Goal: Check status: Check status

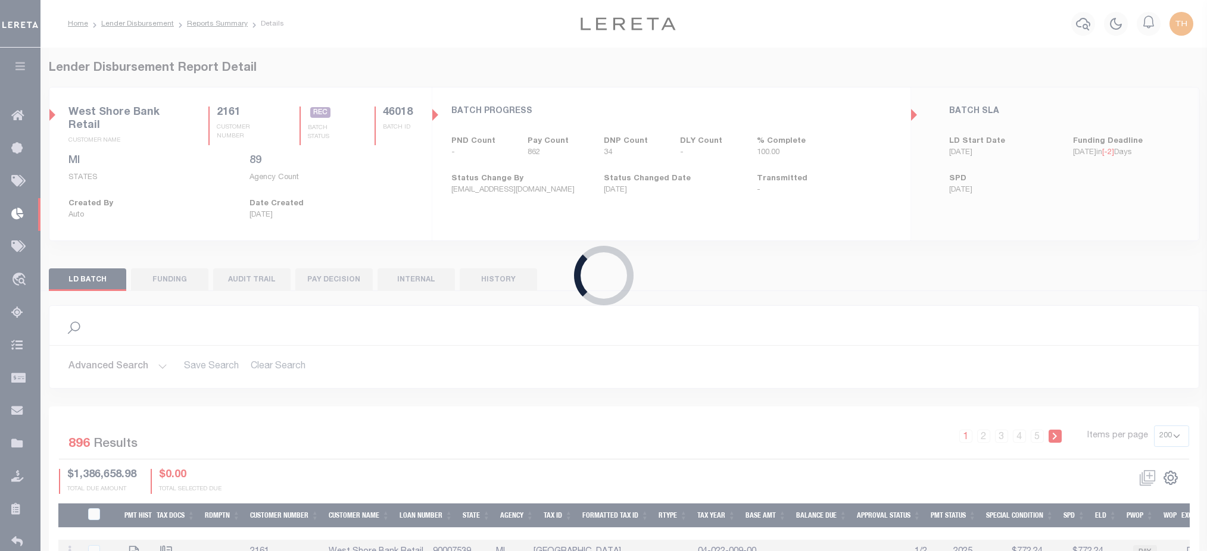
select select "200"
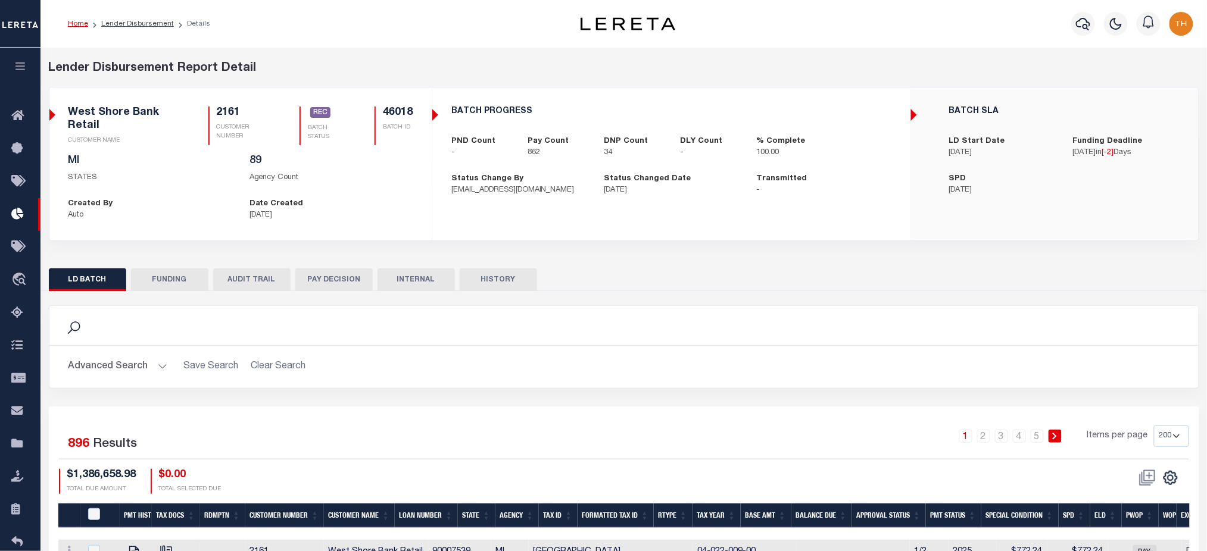
scroll to position [396, 0]
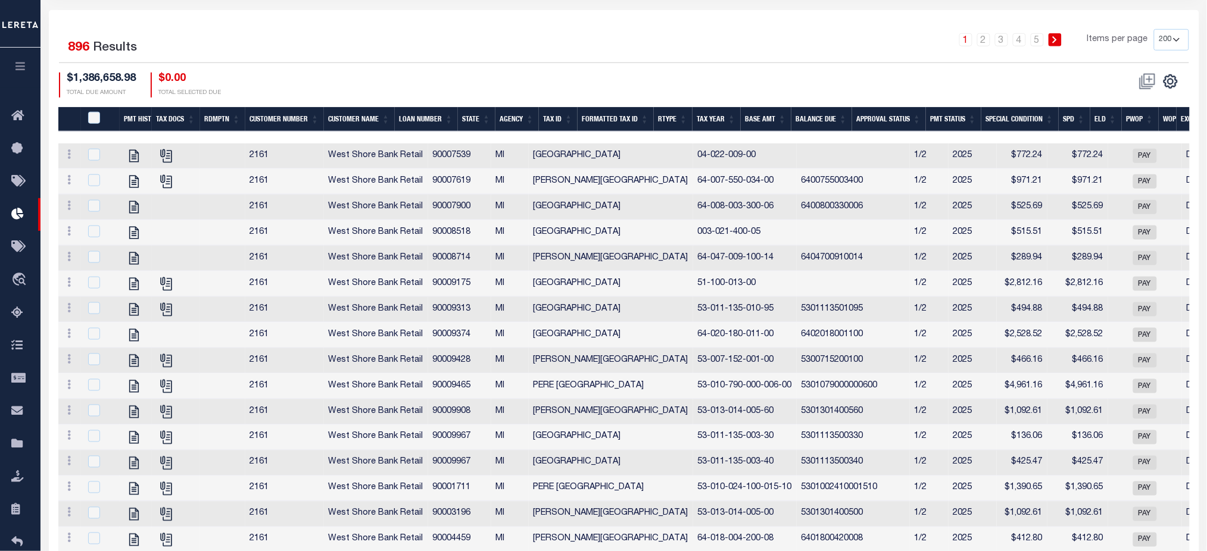
click at [705, 117] on th "Tax Year" at bounding box center [716, 119] width 48 height 24
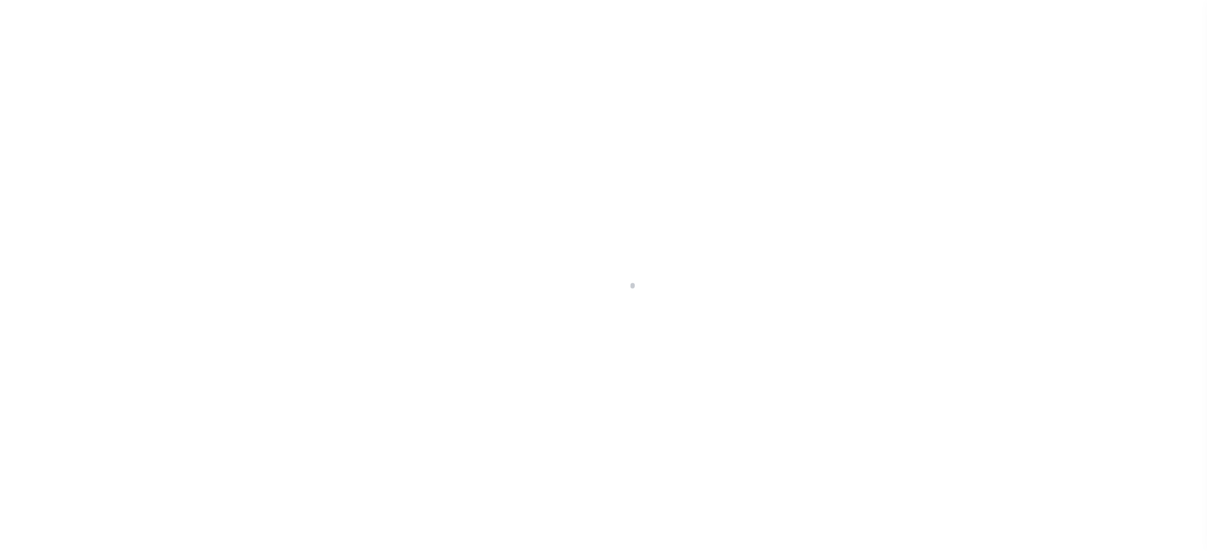
scroll to position [79, 0]
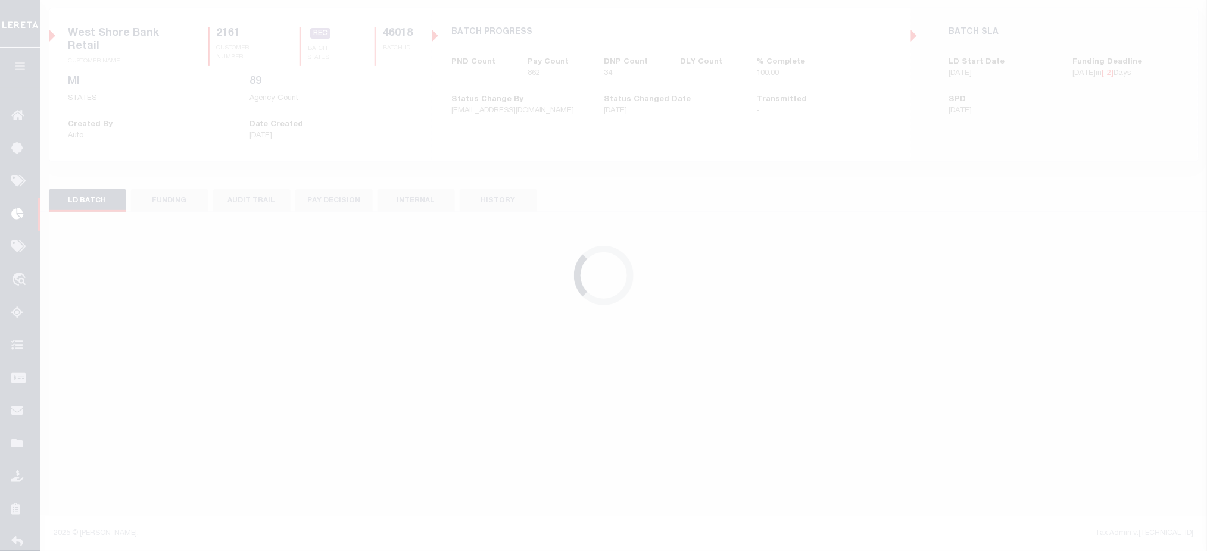
select select "200"
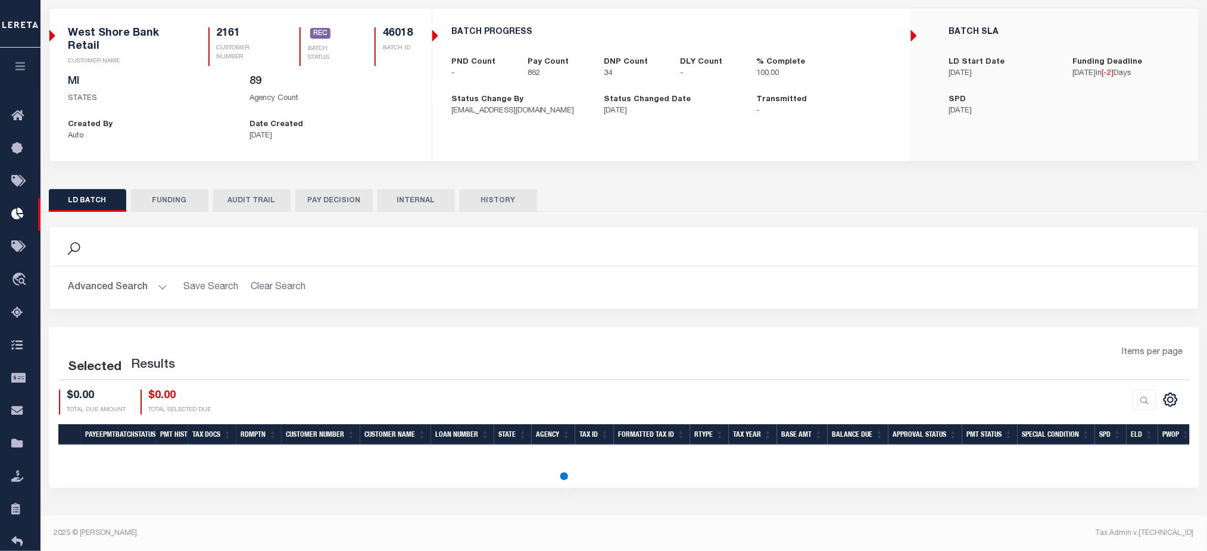
select select "200"
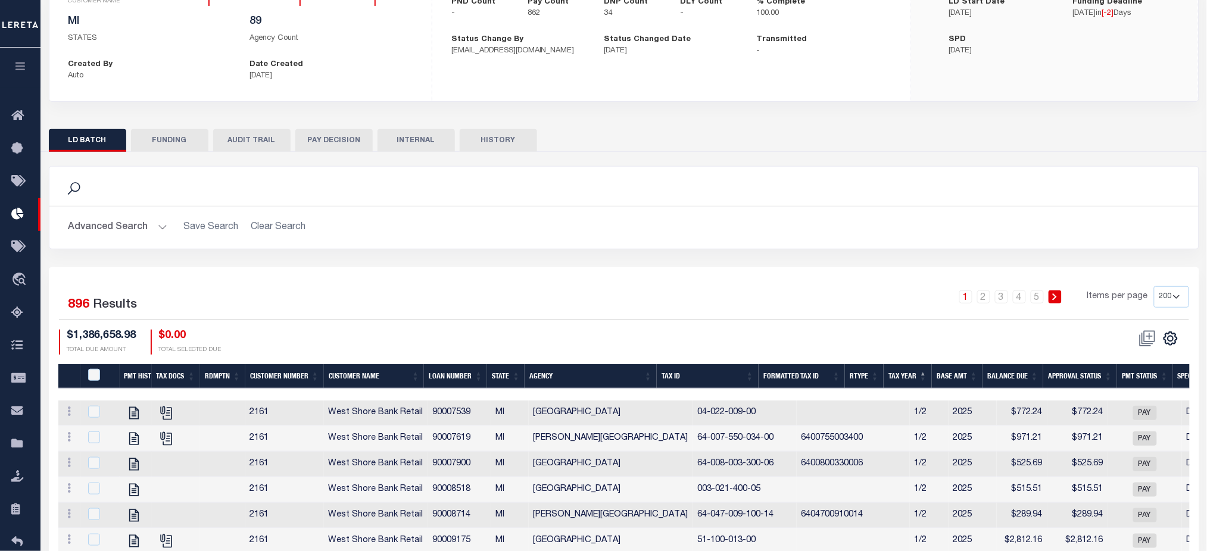
scroll to position [317, 0]
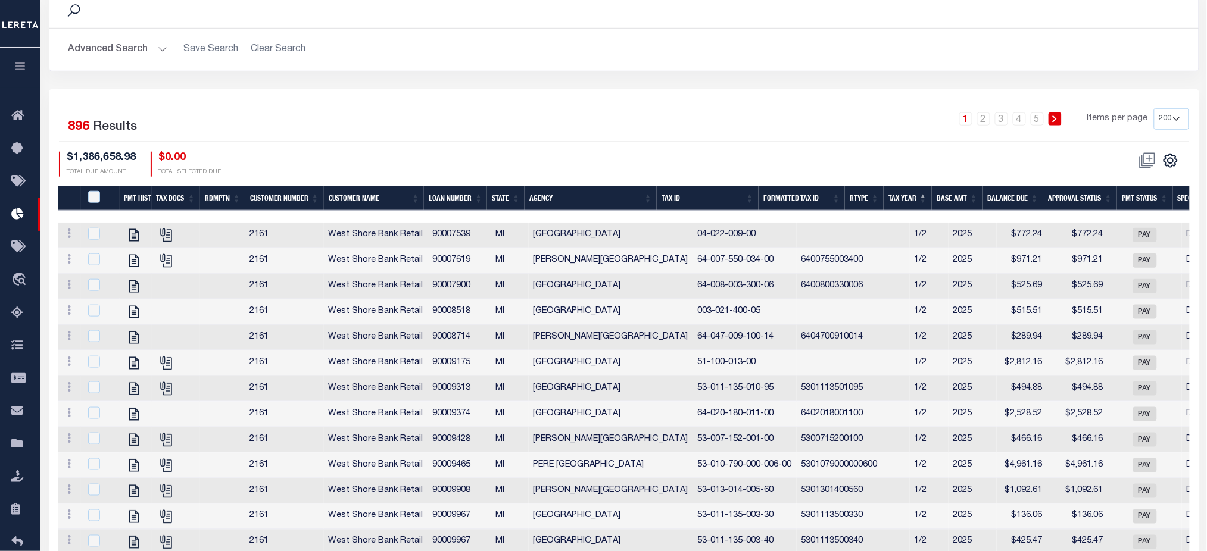
click at [719, 195] on th "Tax Id" at bounding box center [708, 198] width 102 height 24
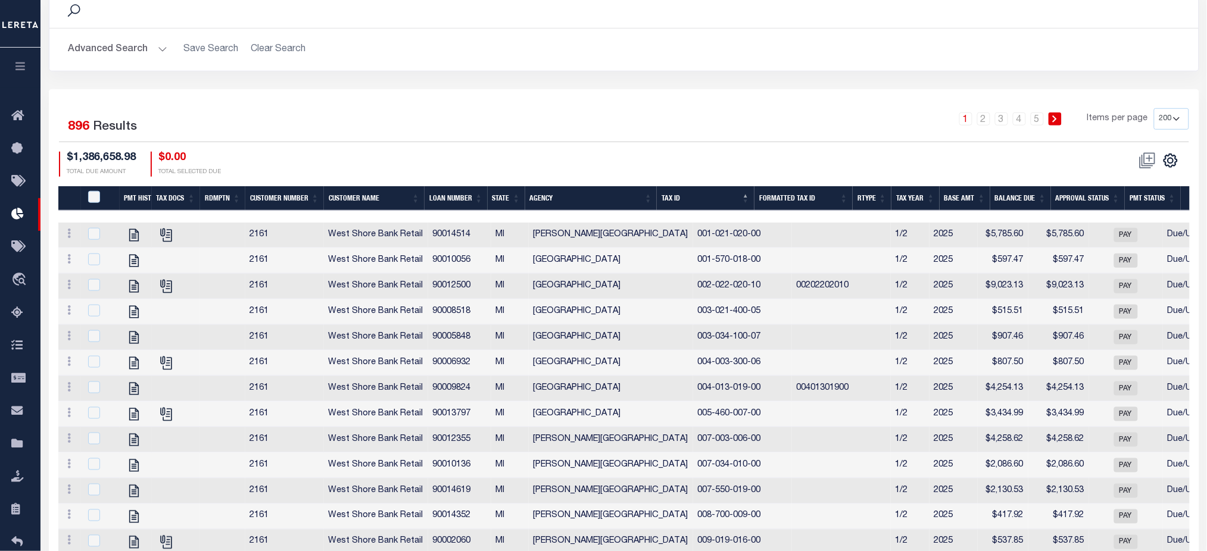
click at [715, 204] on th "Tax Id" at bounding box center [706, 198] width 98 height 24
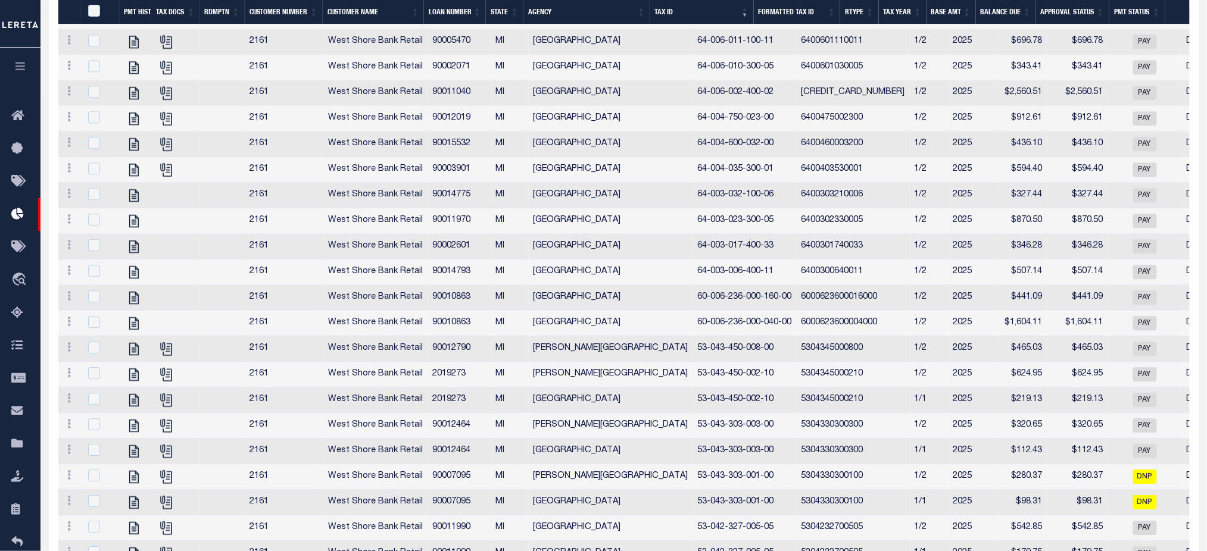
scroll to position [2777, 0]
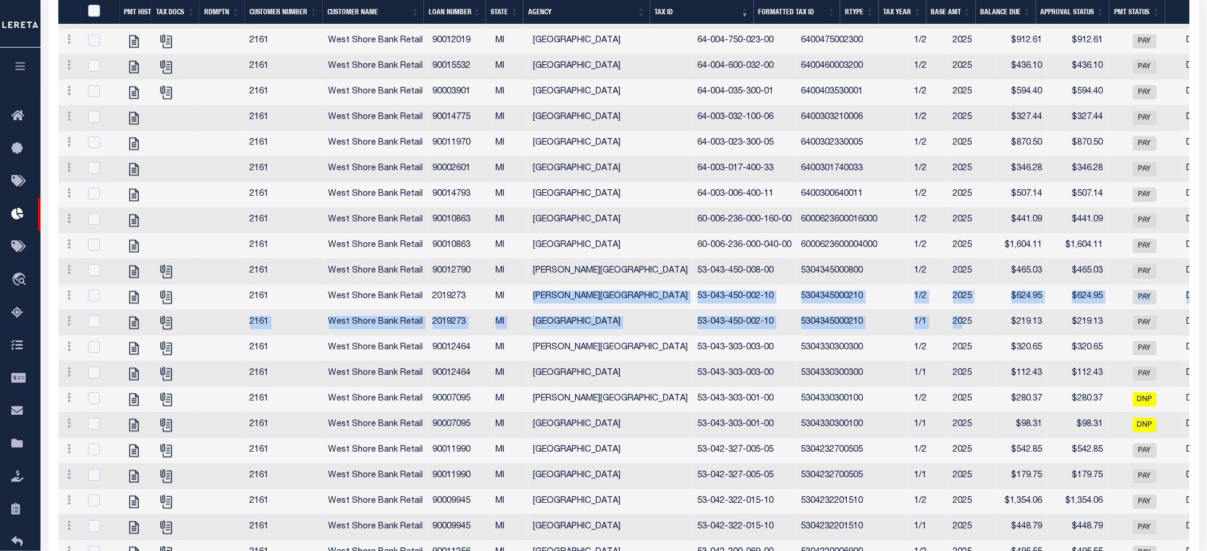
drag, startPoint x: 529, startPoint y: 365, endPoint x: 895, endPoint y: 393, distance: 367.1
click at [895, 393] on tbody "View Tax Line Detail View Accutax Payment History [GEOGRAPHIC_DATA] Retail 9000…" at bounding box center [886, 310] width 1656 height 5119
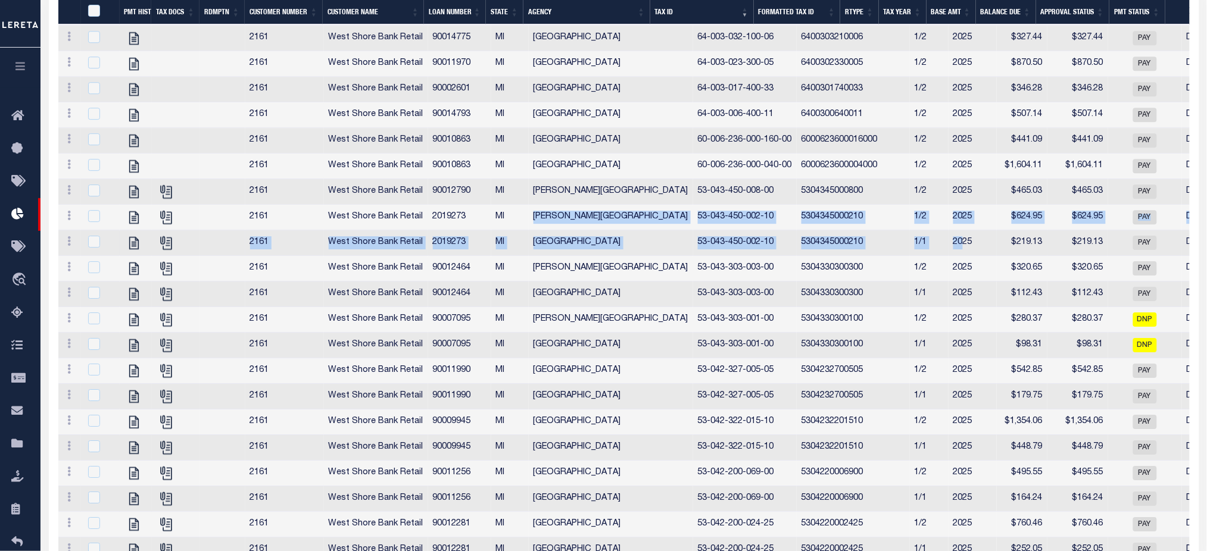
scroll to position [2936, 0]
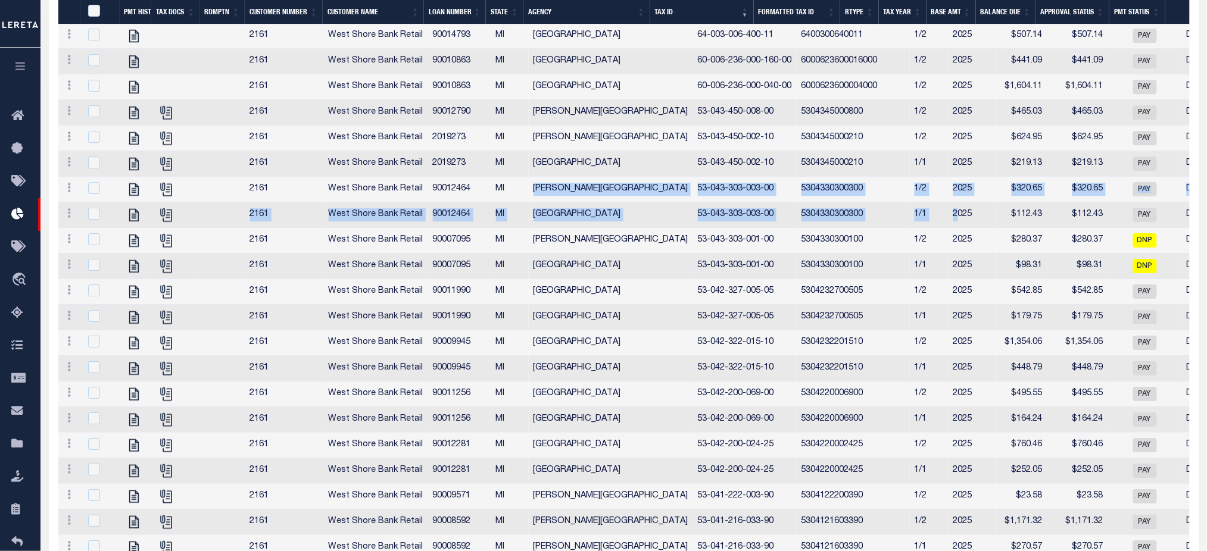
drag, startPoint x: 599, startPoint y: 261, endPoint x: 887, endPoint y: 277, distance: 289.1
click at [887, 277] on tbody "View Tax Line Detail View Accutax Payment History [GEOGRAPHIC_DATA] Retail 9000…" at bounding box center [886, 151] width 1656 height 5119
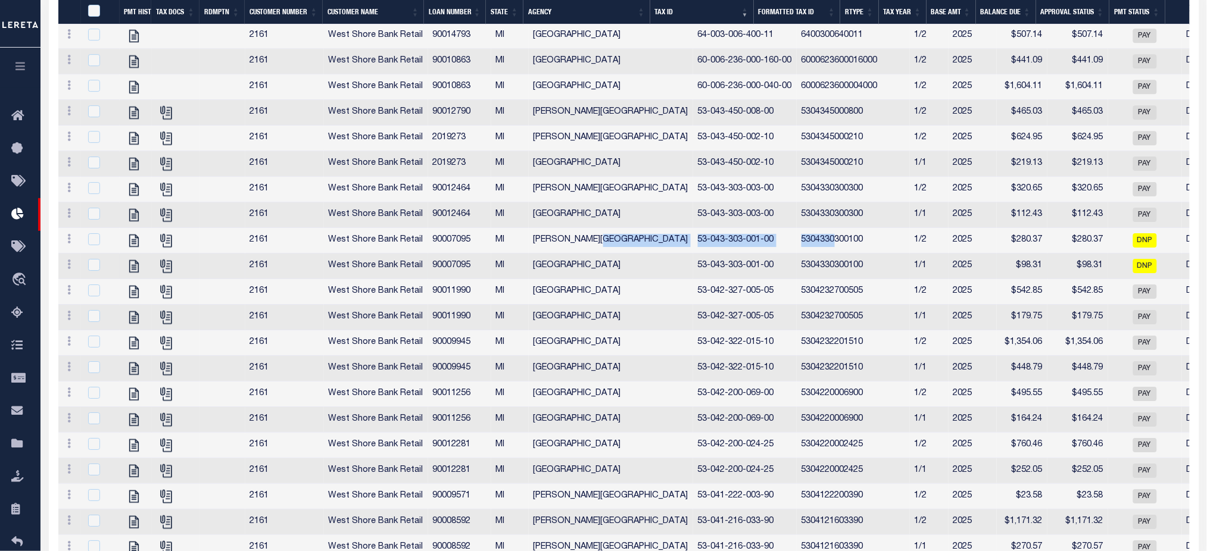
drag, startPoint x: 658, startPoint y: 317, endPoint x: 793, endPoint y: 329, distance: 135.0
click at [792, 329] on tbody "View Tax Line Detail View Accutax Payment History [GEOGRAPHIC_DATA] Retail 9000…" at bounding box center [886, 151] width 1656 height 5119
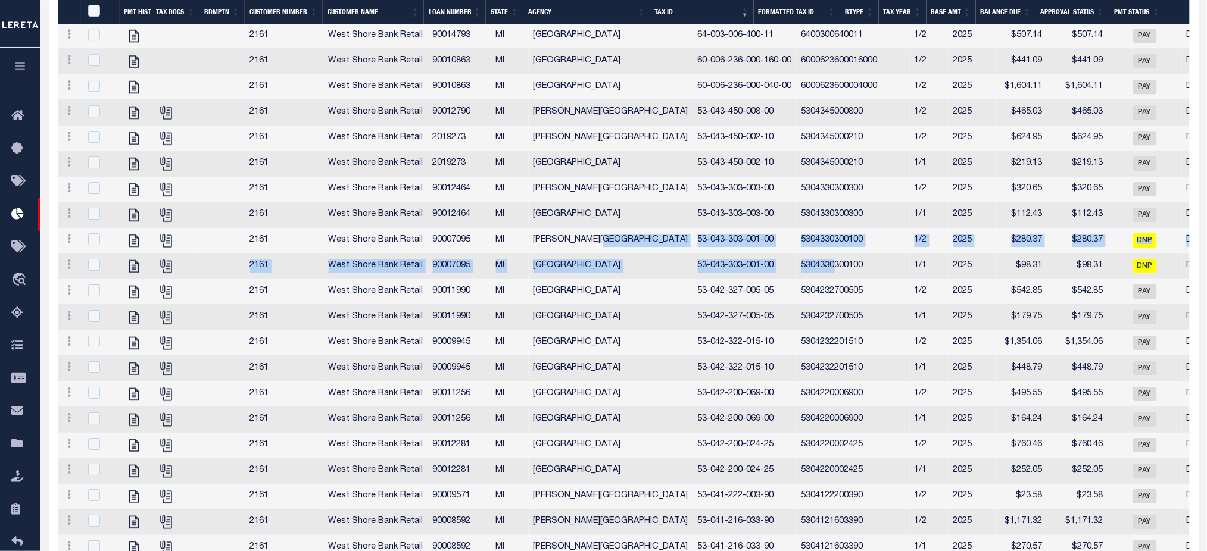
drag, startPoint x: 648, startPoint y: 361, endPoint x: 814, endPoint y: 385, distance: 167.8
click at [814, 385] on tbody "View Tax Line Detail View Accutax Payment History [GEOGRAPHIC_DATA] Retail 9000…" at bounding box center [886, 151] width 1656 height 5119
drag, startPoint x: 725, startPoint y: 433, endPoint x: 798, endPoint y: 448, distance: 74.8
click at [798, 448] on tbody "View Tax Line Detail View Accutax Payment History [GEOGRAPHIC_DATA] Retail 9000…" at bounding box center [886, 151] width 1656 height 5119
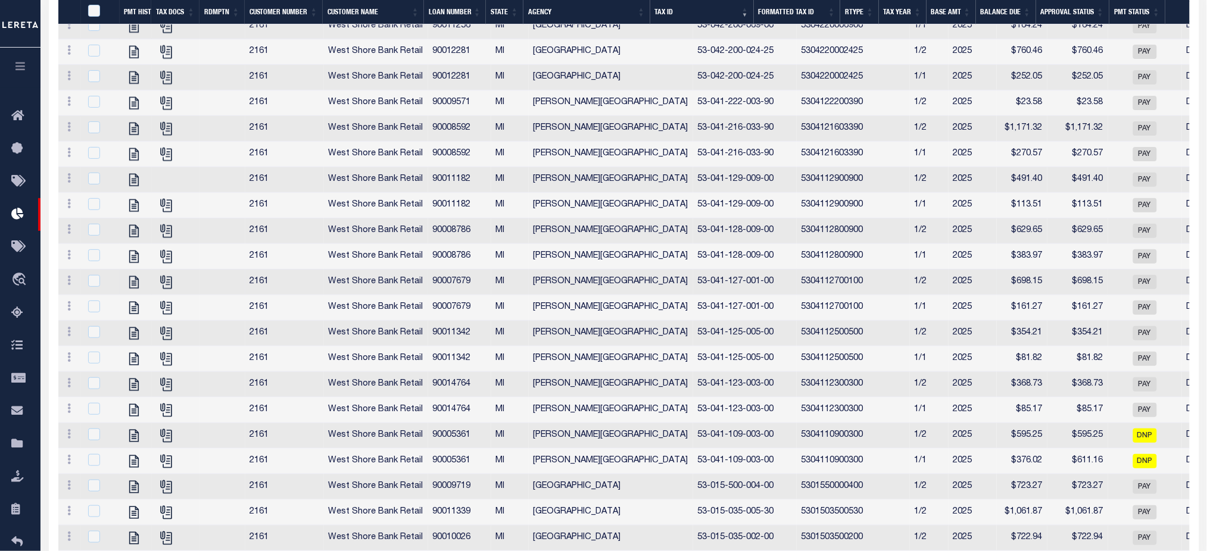
scroll to position [3333, 0]
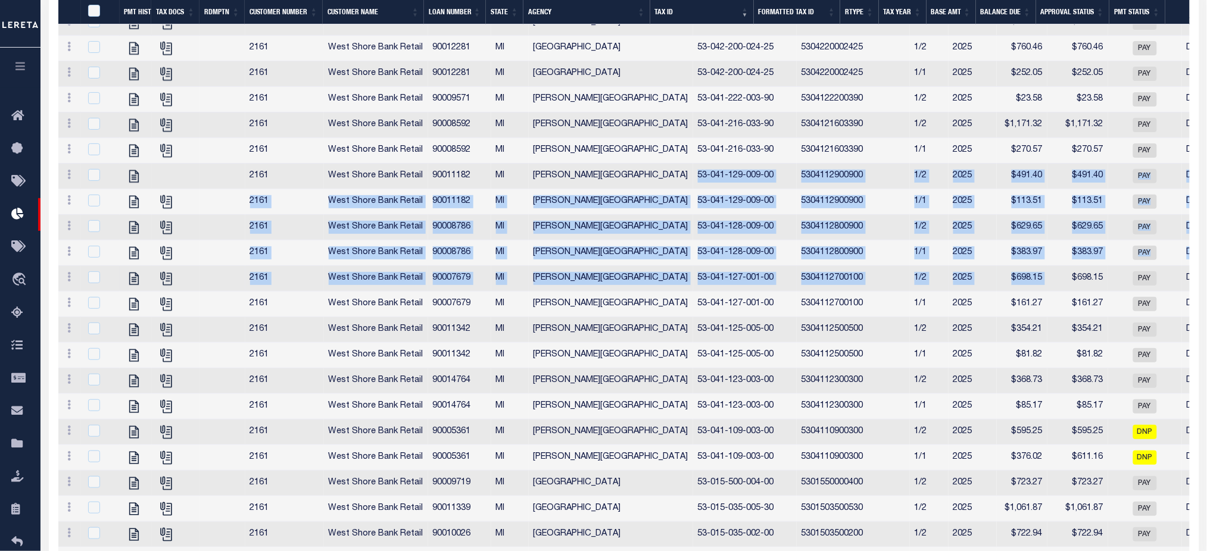
drag, startPoint x: 649, startPoint y: 261, endPoint x: 996, endPoint y: 360, distance: 360.2
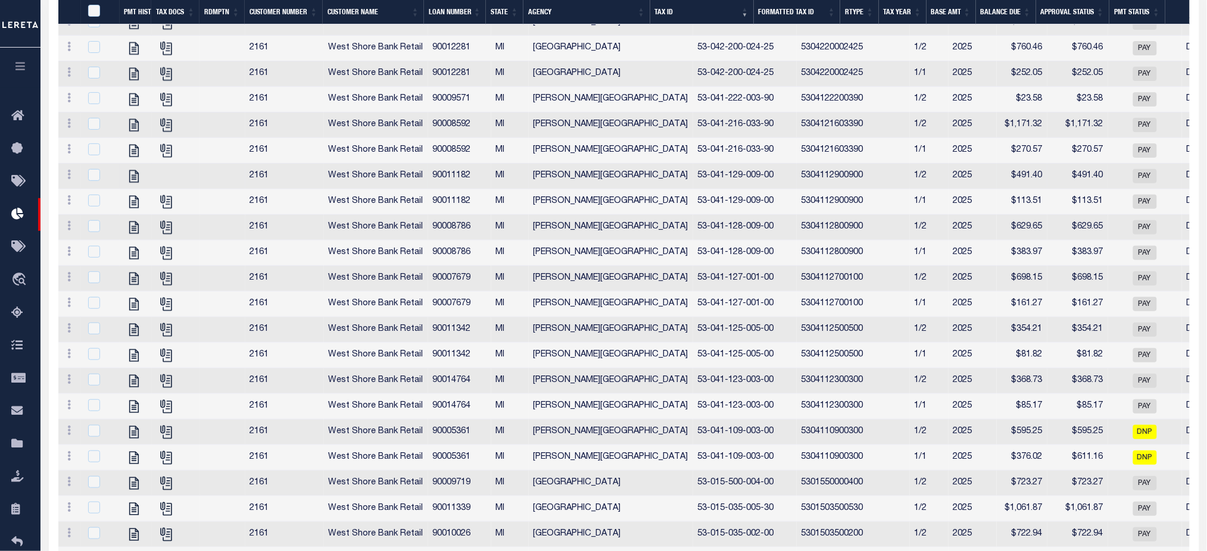
click at [500, 189] on td "MI" at bounding box center [509, 177] width 37 height 26
checkbox input "true"
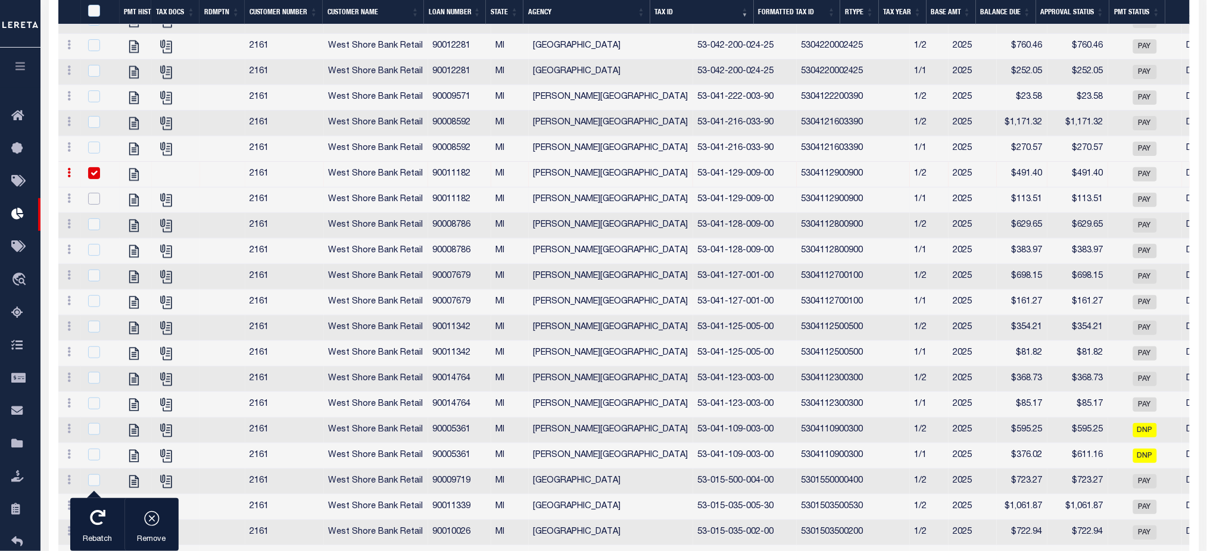
click at [90, 205] on input "checkbox" at bounding box center [94, 199] width 12 height 12
checkbox input "true"
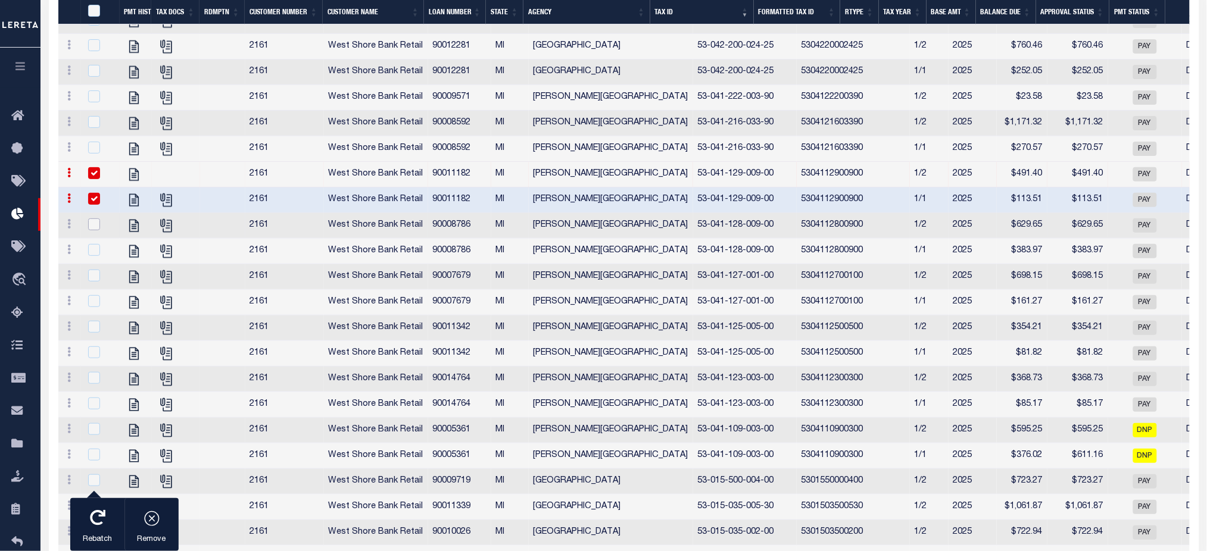
click at [99, 230] on input "checkbox" at bounding box center [94, 224] width 12 height 12
checkbox input "true"
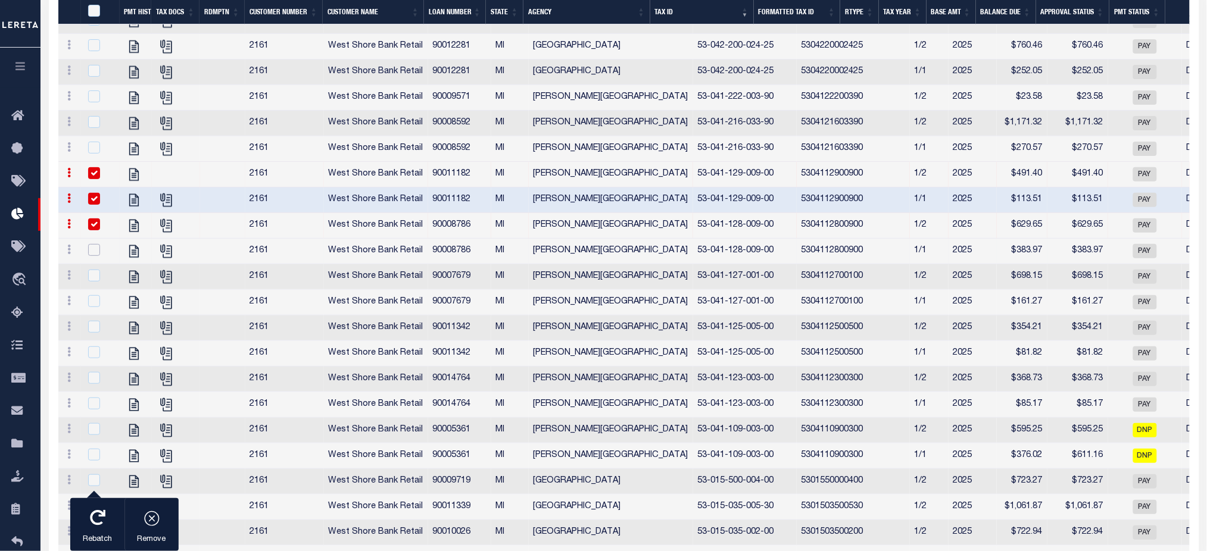
click at [96, 256] on input "checkbox" at bounding box center [94, 250] width 12 height 12
checkbox input "true"
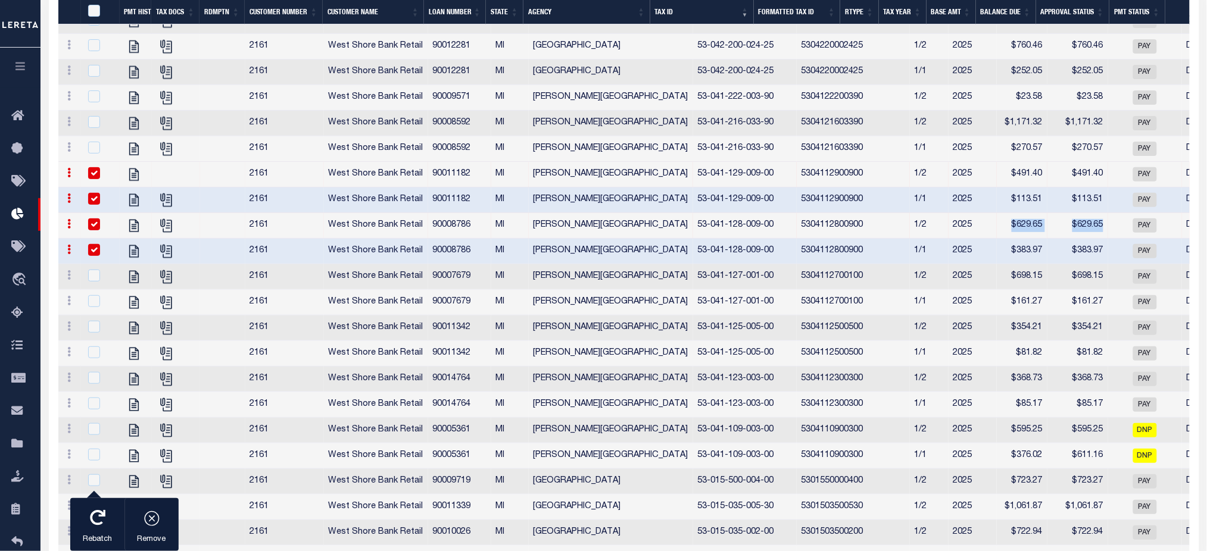
drag, startPoint x: 970, startPoint y: 313, endPoint x: 1033, endPoint y: 312, distance: 62.5
click at [1033, 239] on tr "View Tax Line Detail View Accutax Payment History [GEOGRAPHIC_DATA] Retail 9000…" at bounding box center [886, 226] width 1656 height 26
click at [93, 230] on input "checkbox" at bounding box center [94, 224] width 12 height 12
checkbox input "false"
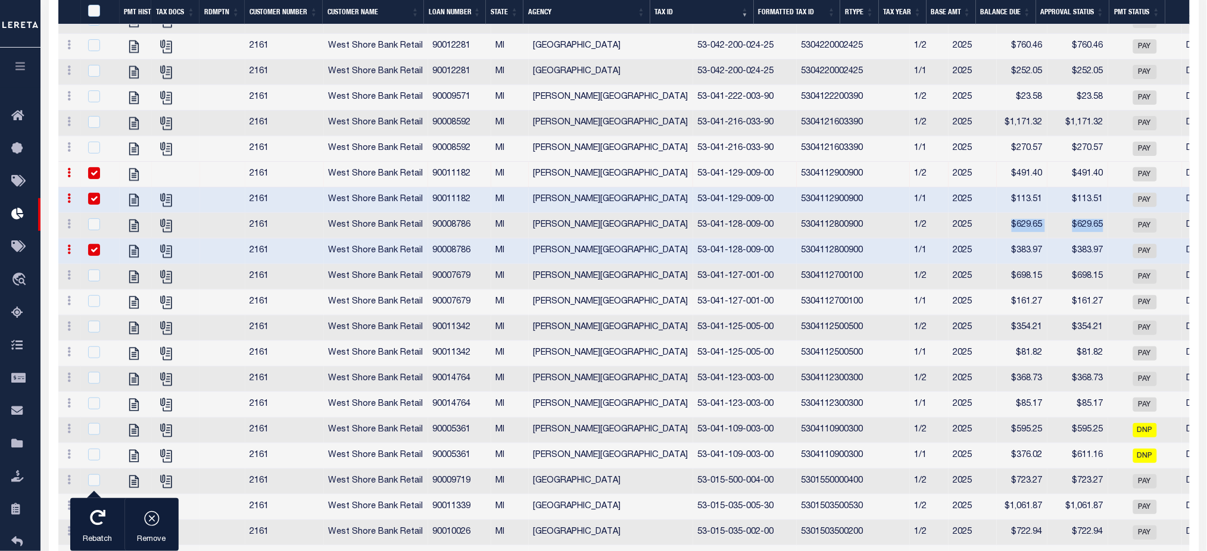
click at [97, 256] on input "checkbox" at bounding box center [94, 250] width 12 height 12
checkbox input "false"
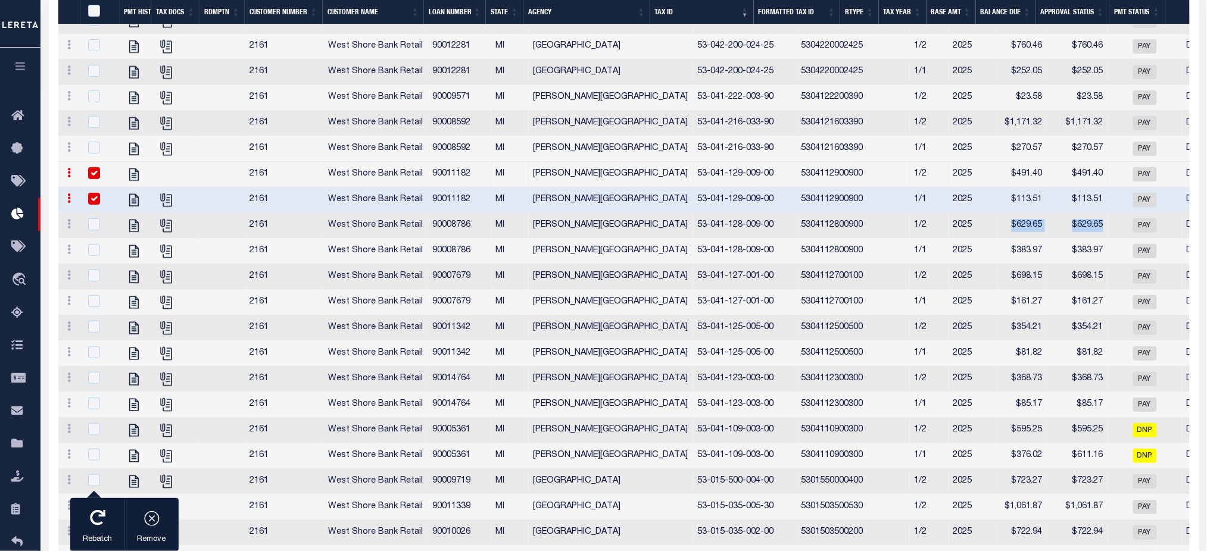
click at [89, 205] on input "checkbox" at bounding box center [94, 199] width 12 height 12
checkbox input "false"
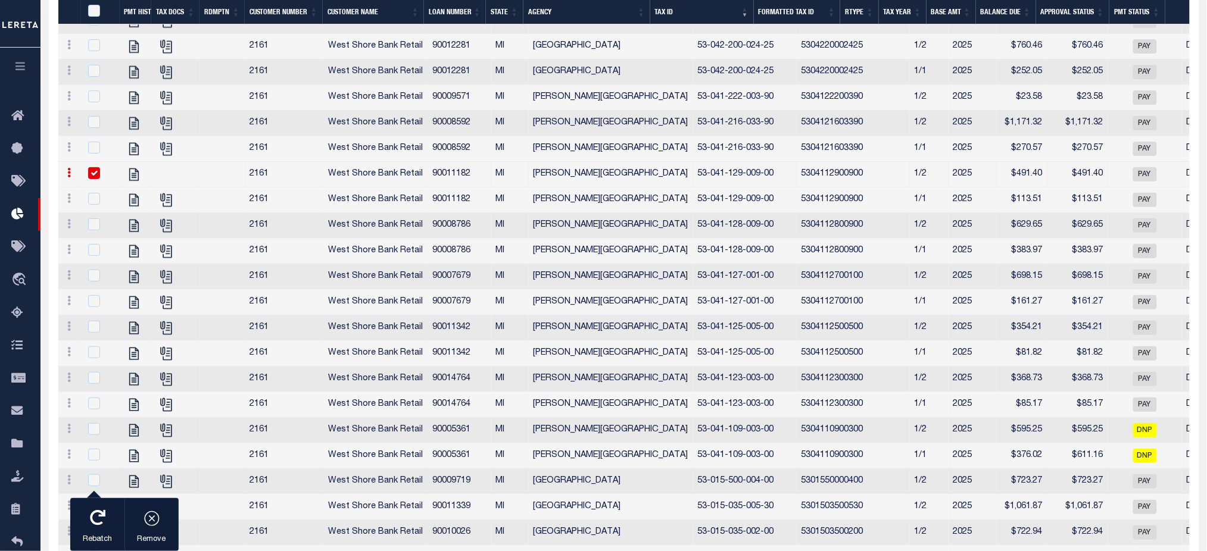
click at [87, 180] on div at bounding box center [100, 173] width 29 height 13
checkbox input "false"
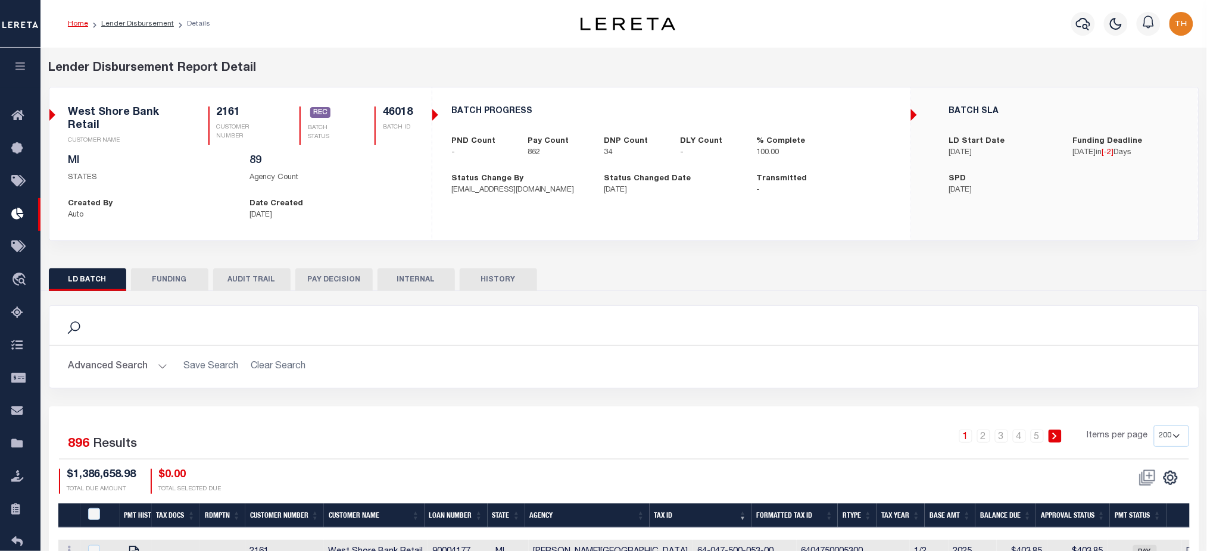
scroll to position [158, 0]
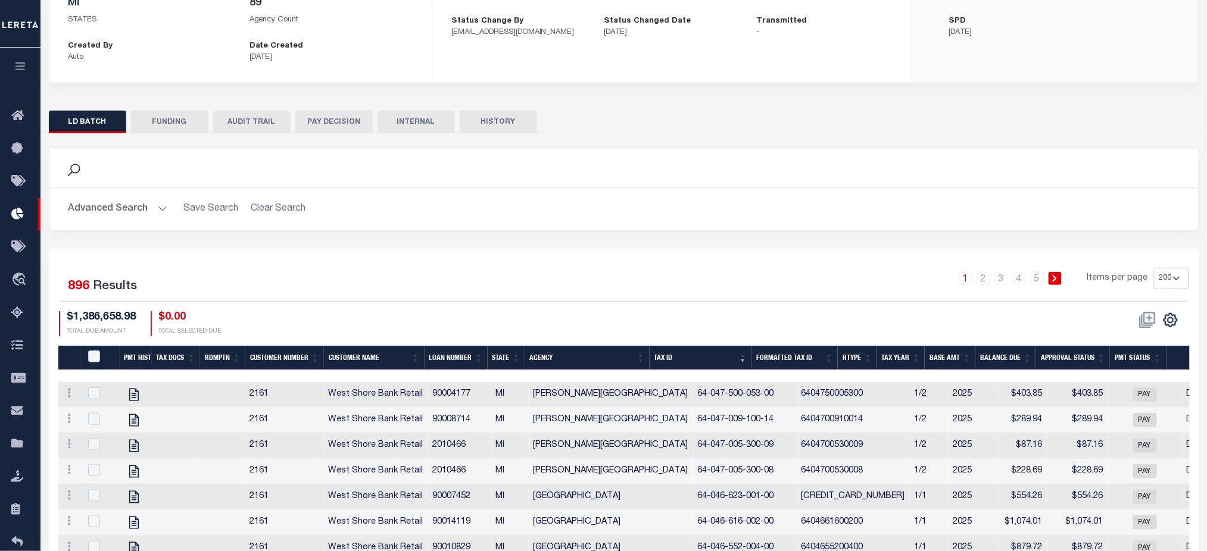
click at [1159, 280] on select "25 50 100 200" at bounding box center [1171, 278] width 35 height 21
click at [987, 280] on link "2" at bounding box center [983, 278] width 13 height 13
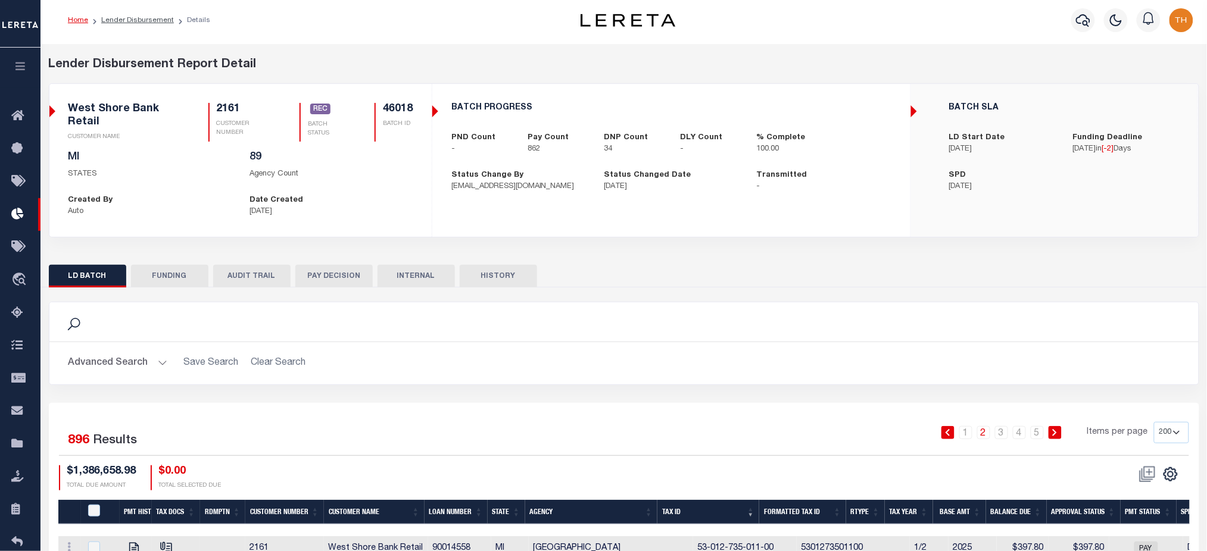
scroll to position [0, 0]
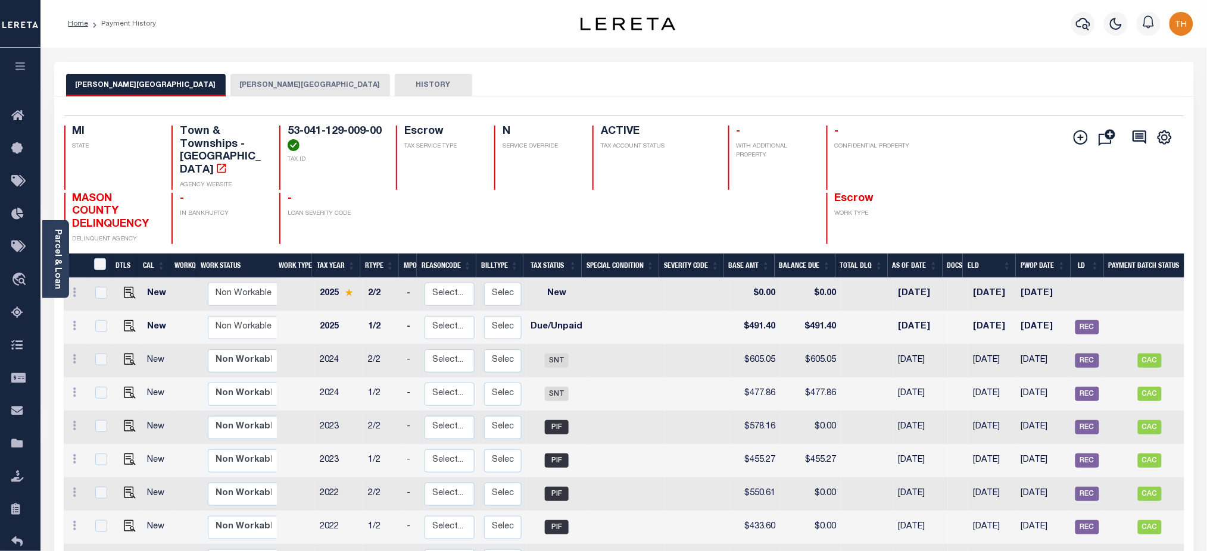
click at [230, 86] on button "[PERSON_NAME][GEOGRAPHIC_DATA]" at bounding box center [310, 85] width 160 height 23
